Goal: Register for event/course

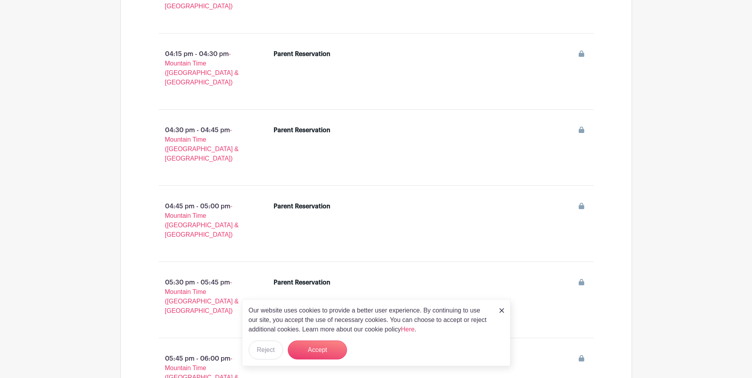
scroll to position [741, 0]
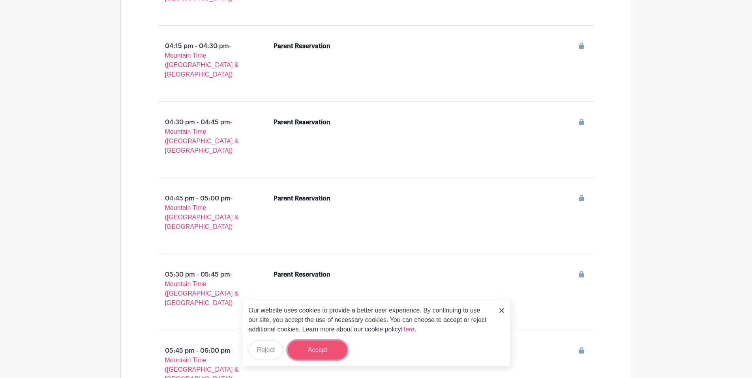
click at [325, 350] on button "Accept" at bounding box center [317, 350] width 59 height 19
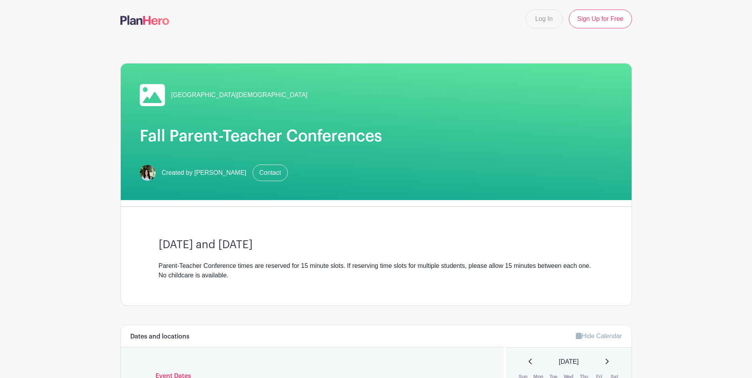
scroll to position [169, 0]
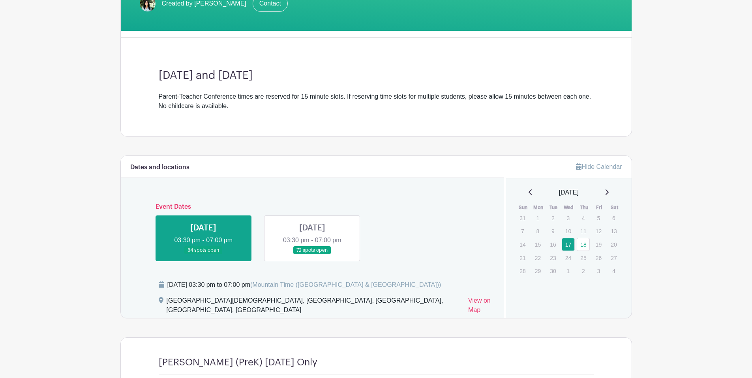
click at [312, 255] on link at bounding box center [312, 255] width 0 height 0
click at [203, 255] on link at bounding box center [203, 255] width 0 height 0
click at [312, 255] on link at bounding box center [312, 255] width 0 height 0
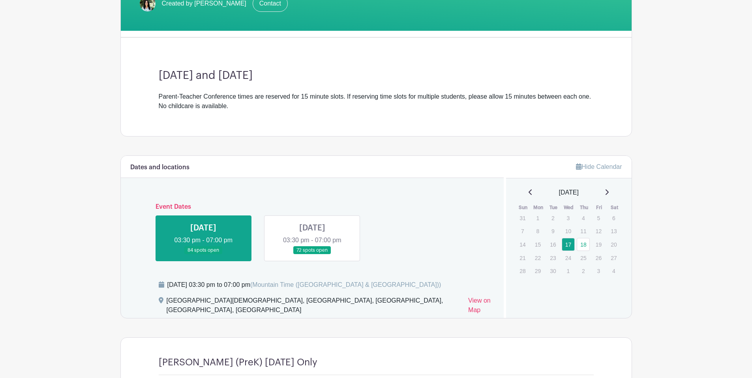
click at [312, 255] on link at bounding box center [312, 255] width 0 height 0
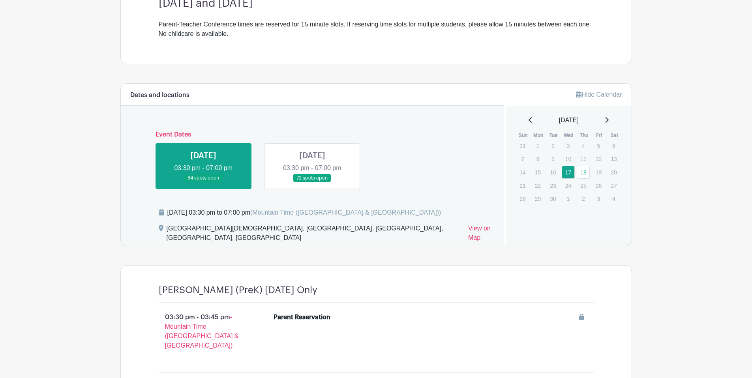
scroll to position [332, 0]
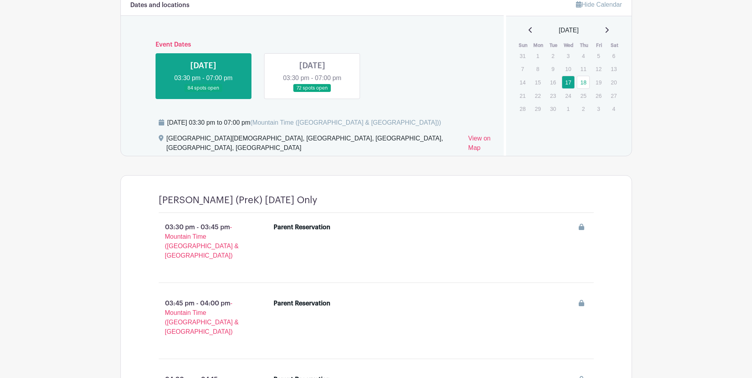
click at [312, 92] on link at bounding box center [312, 92] width 0 height 0
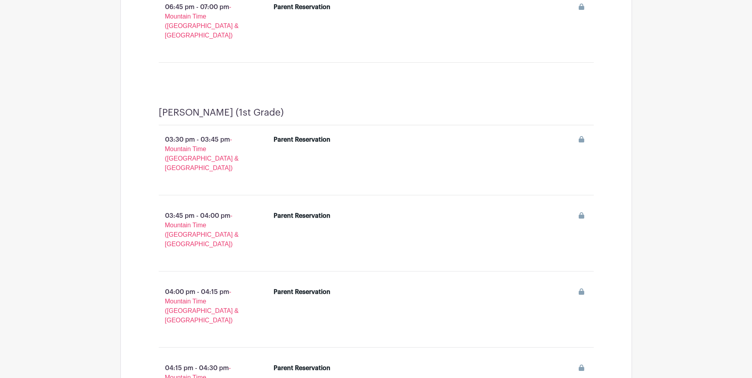
scroll to position [1319, 0]
